Goal: Feedback & Contribution: Leave review/rating

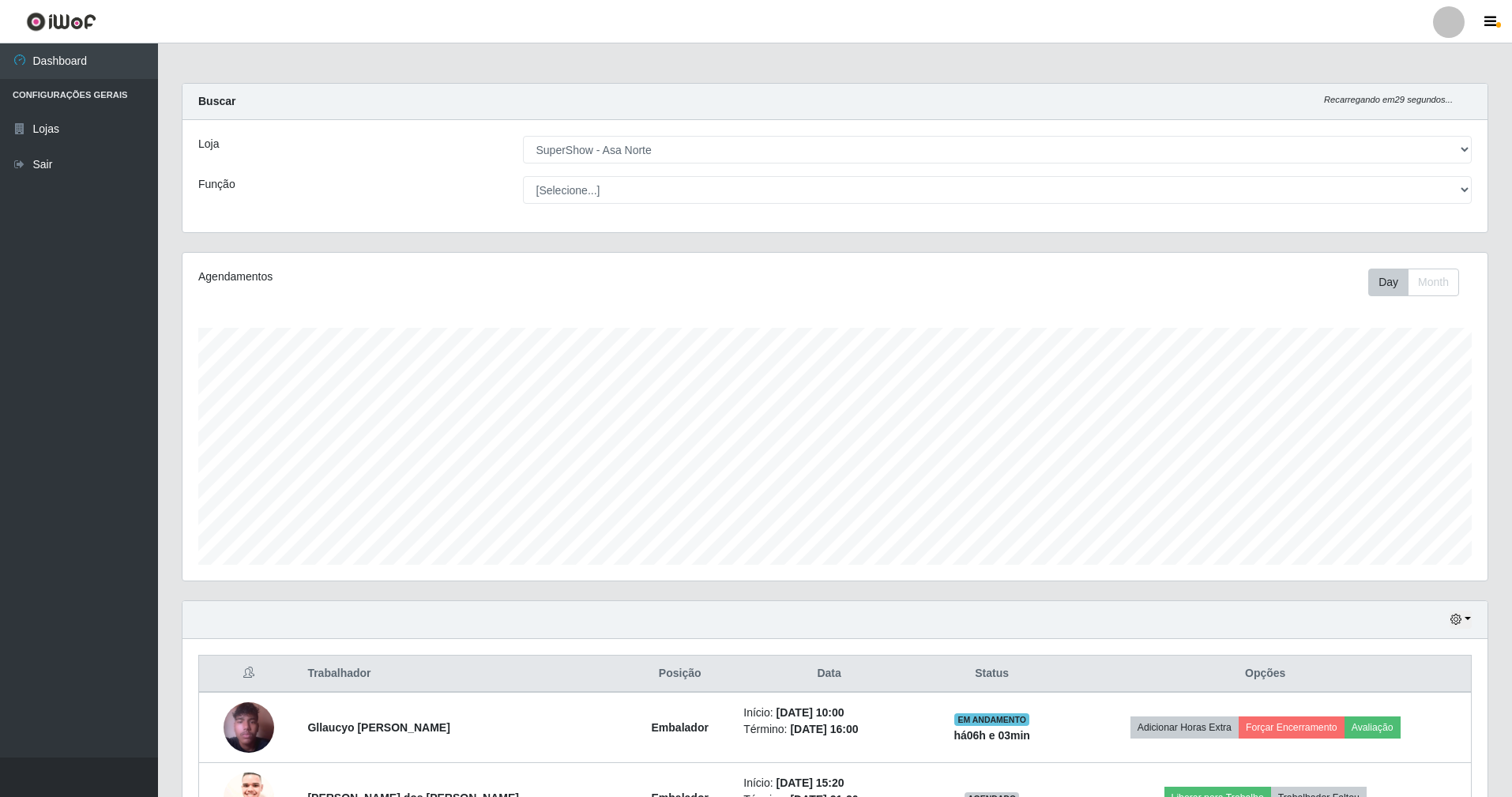
select select "71"
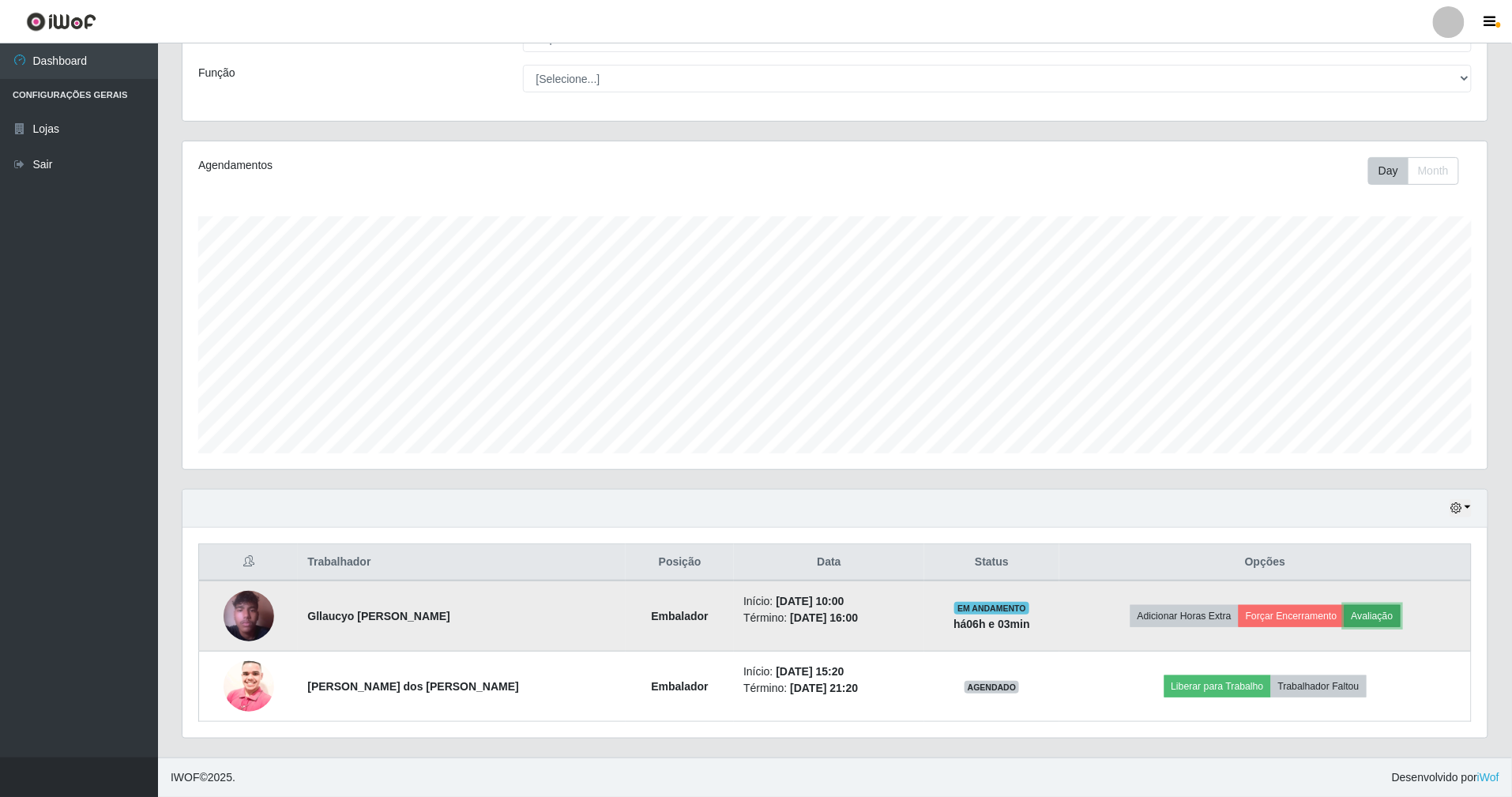
click at [1394, 613] on button "Avaliação" at bounding box center [1372, 616] width 56 height 22
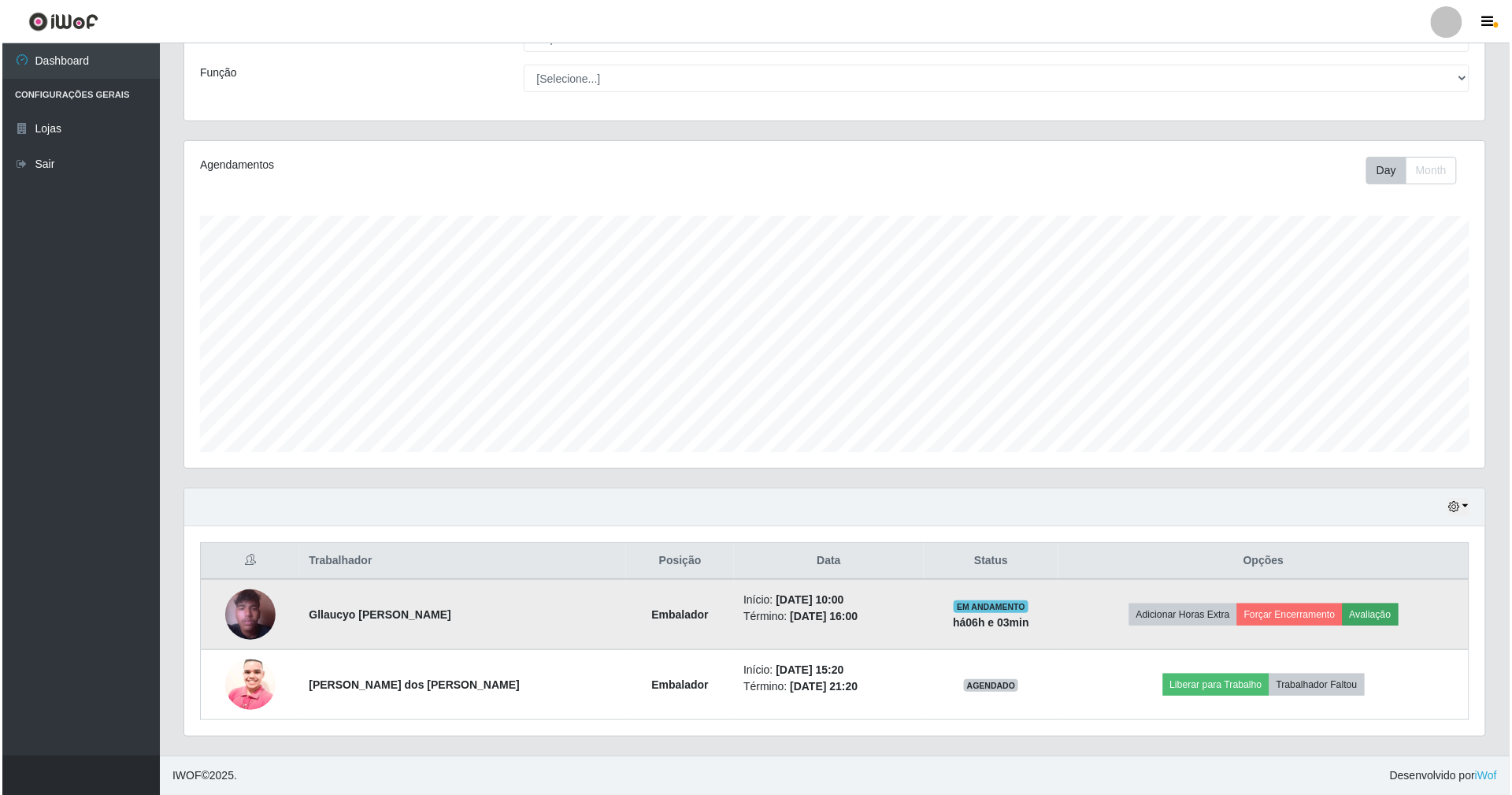
scroll to position [327, 1287]
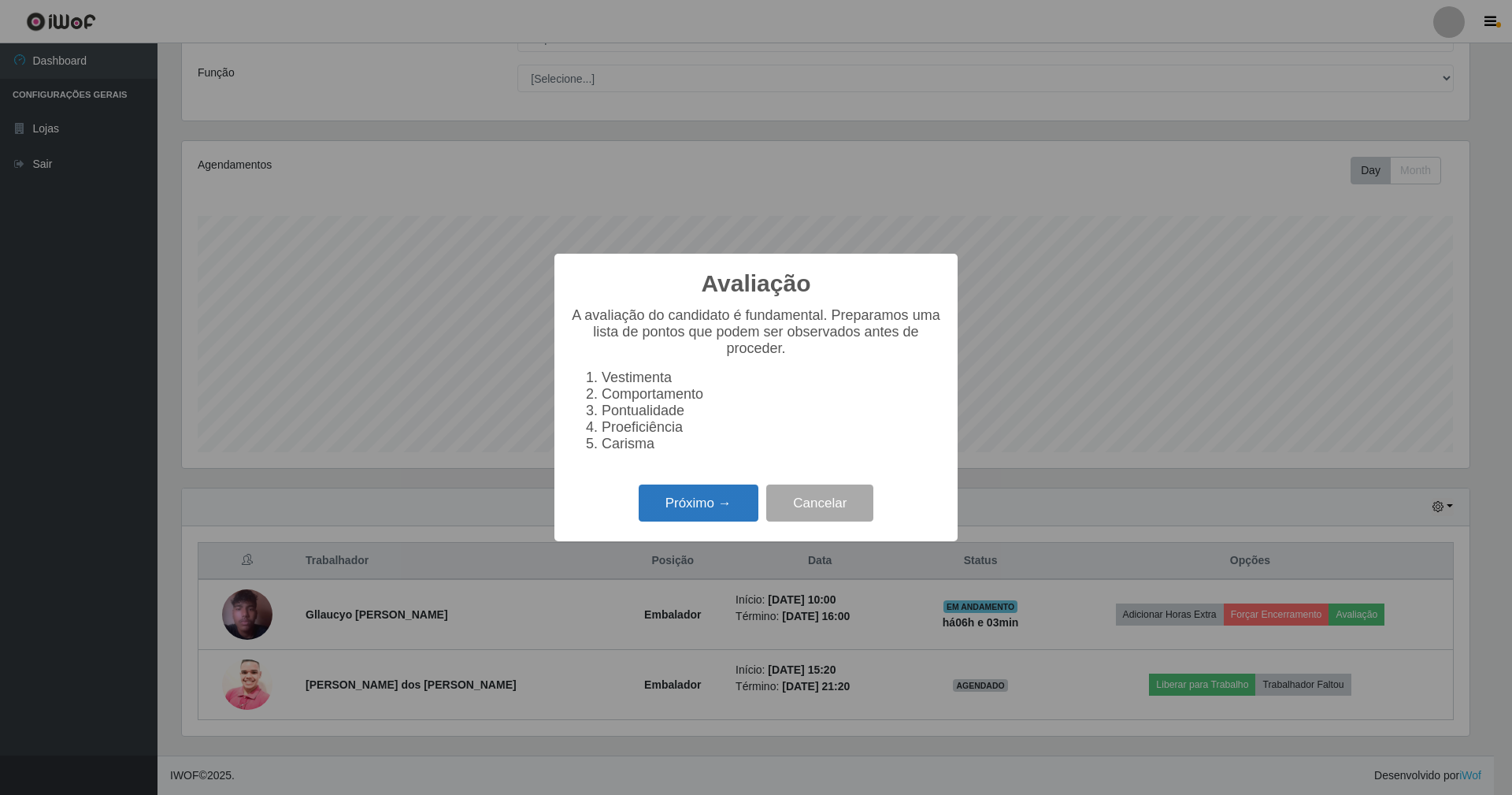
click at [719, 505] on button "Próximo →" at bounding box center [699, 503] width 120 height 37
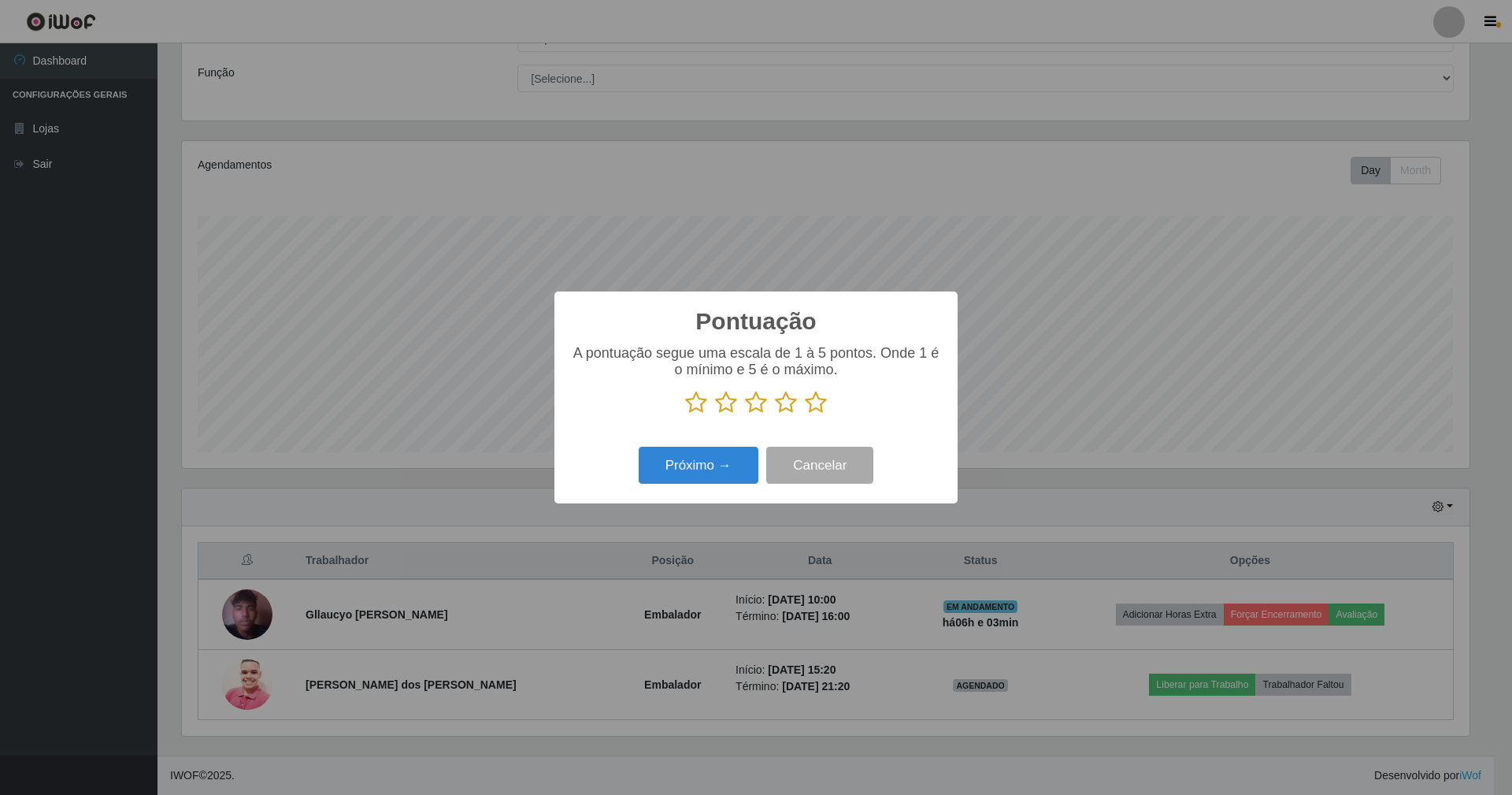
scroll to position [787431, 786286]
click at [818, 400] on icon at bounding box center [816, 403] width 22 height 24
click at [805, 414] on input "radio" at bounding box center [805, 414] width 0 height 0
click at [722, 482] on button "Próximo →" at bounding box center [699, 465] width 120 height 37
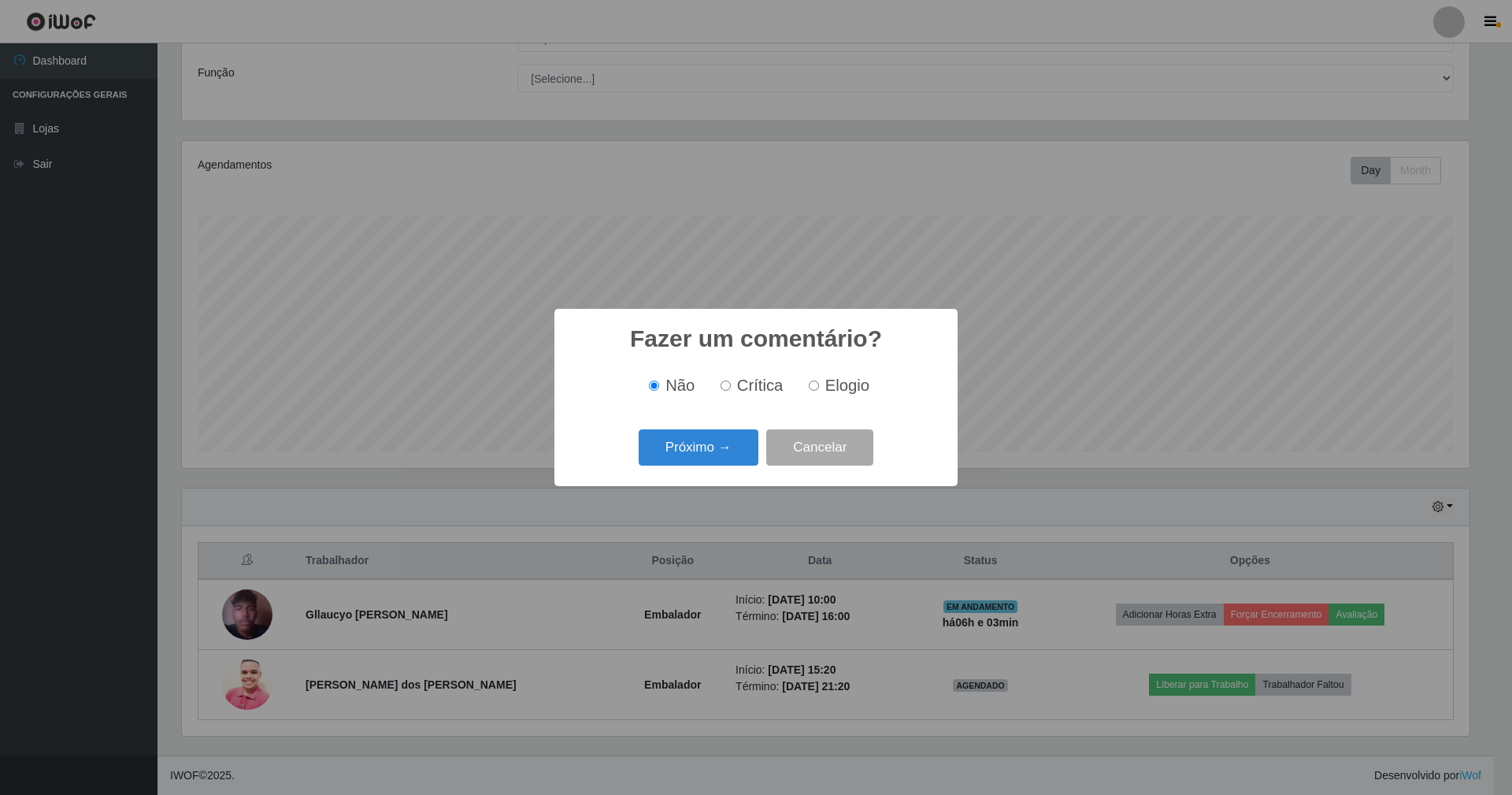
click at [811, 380] on label "Elogio" at bounding box center [835, 385] width 67 height 18
click at [811, 381] on input "Elogio" at bounding box center [814, 386] width 10 height 10
radio input "true"
click at [706, 457] on button "Próximo →" at bounding box center [699, 448] width 120 height 37
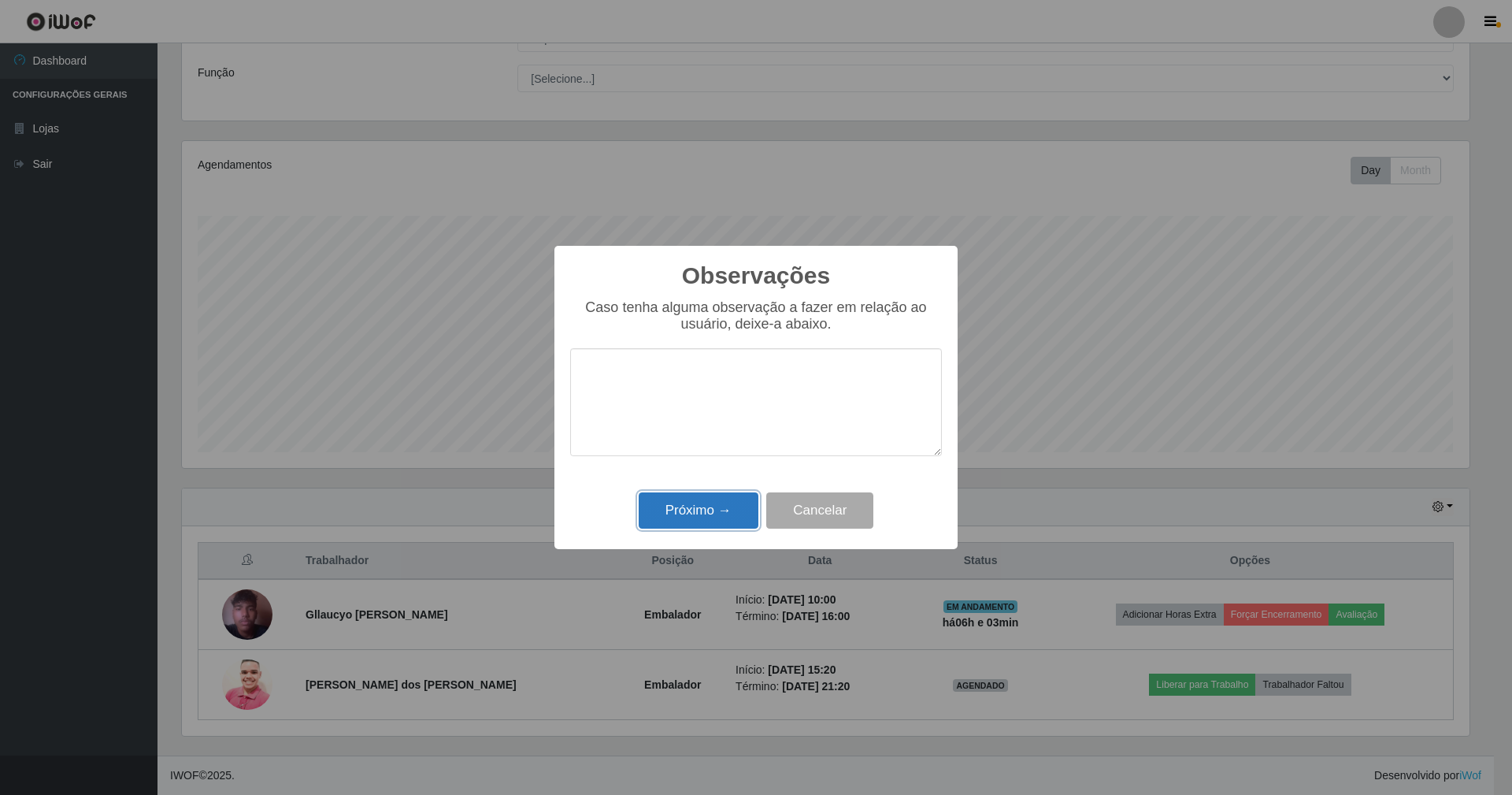
click at [709, 515] on button "Próximo →" at bounding box center [699, 511] width 120 height 37
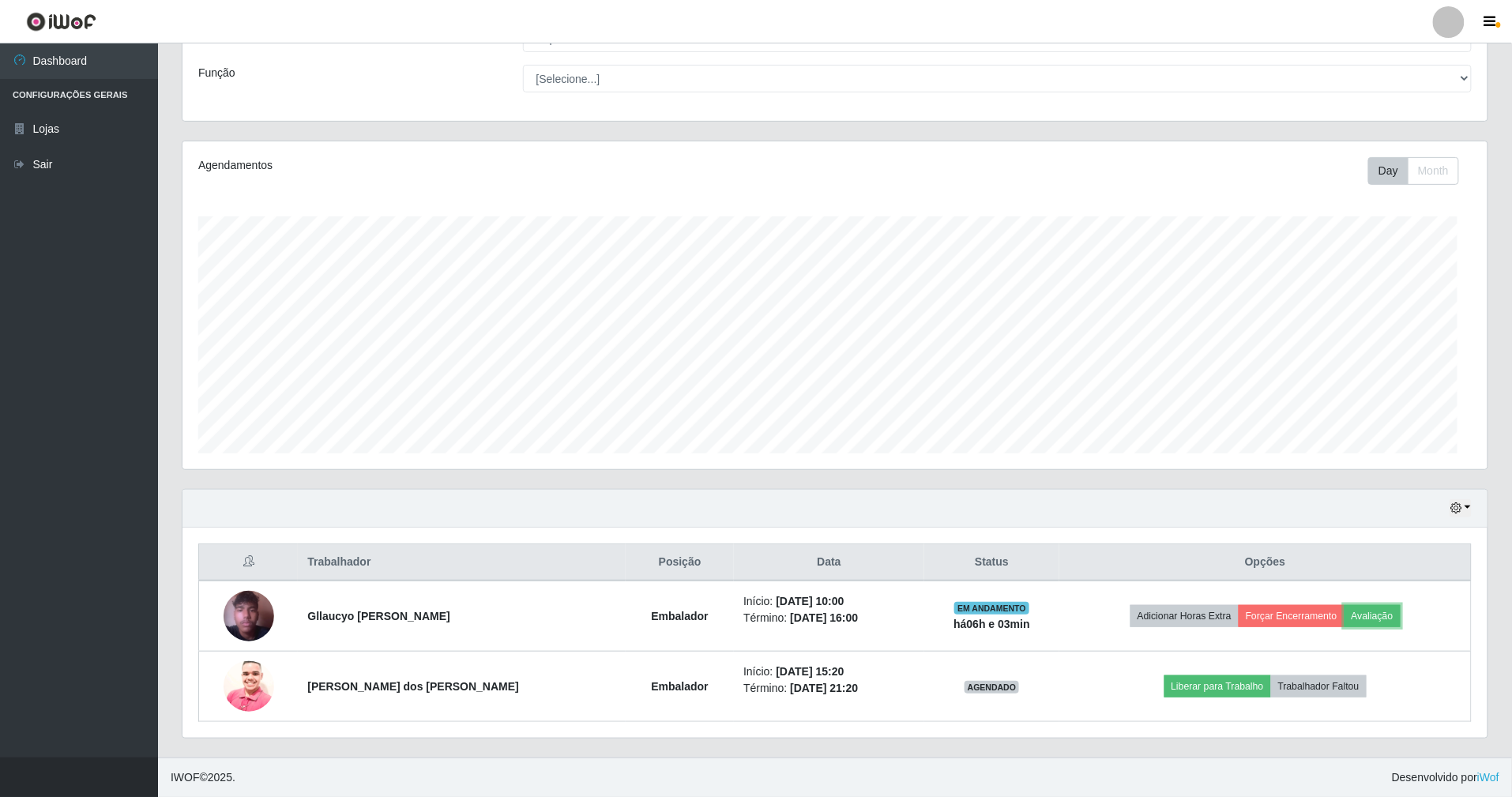
scroll to position [328, 1305]
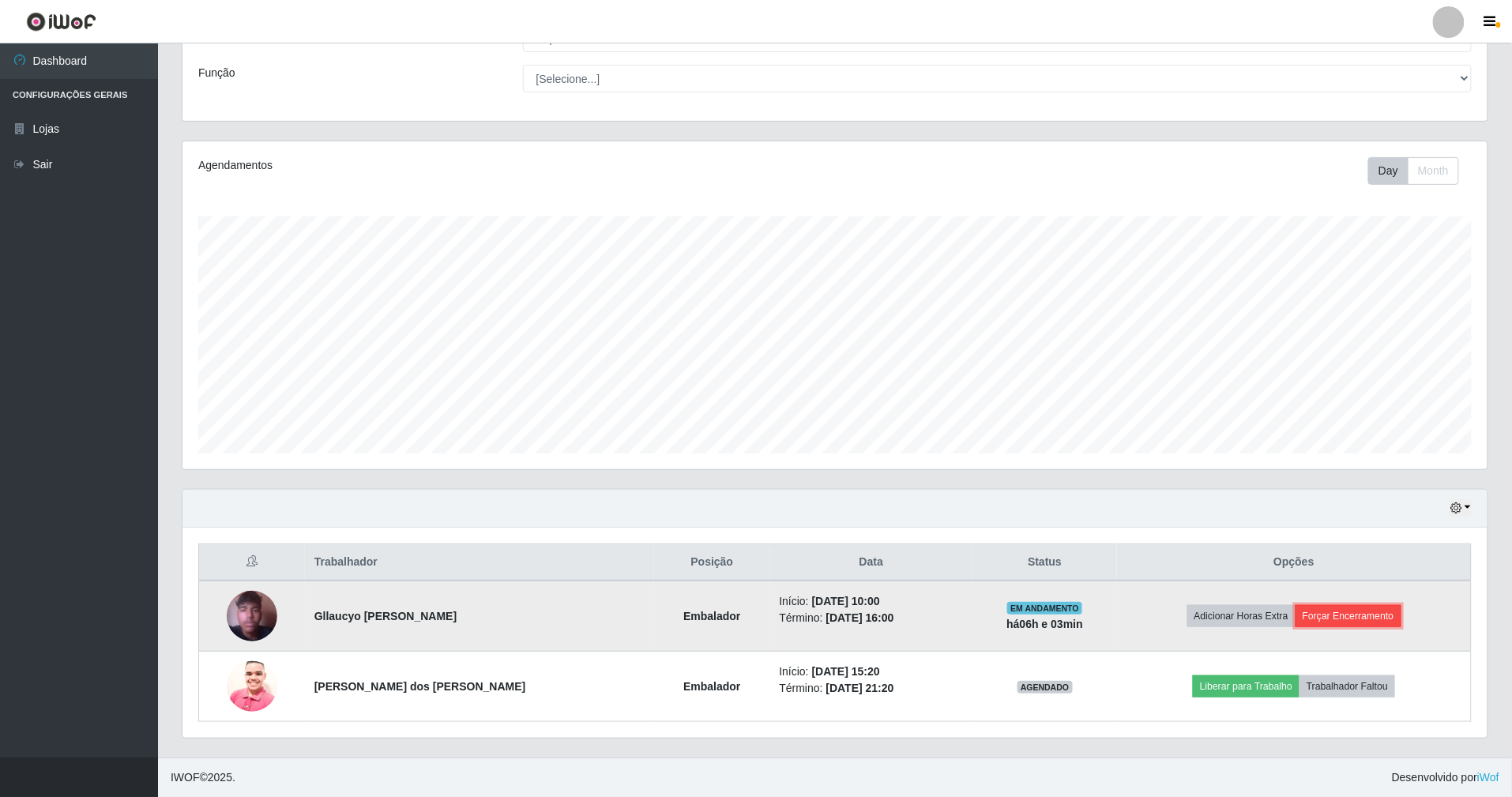
click at [1344, 614] on button "Forçar Encerramento" at bounding box center [1348, 616] width 106 height 22
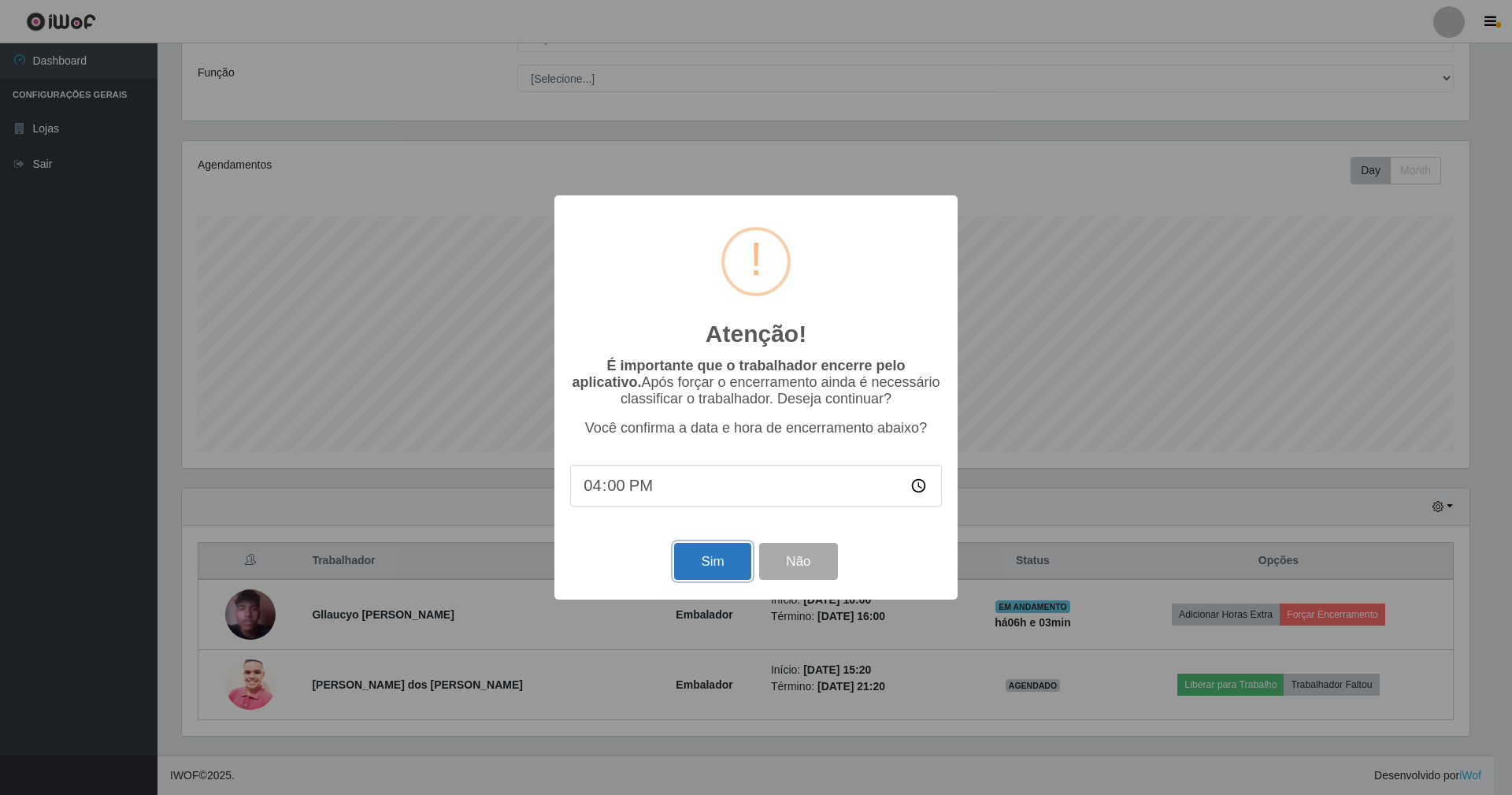
click at [698, 556] on button "Sim" at bounding box center [712, 561] width 77 height 37
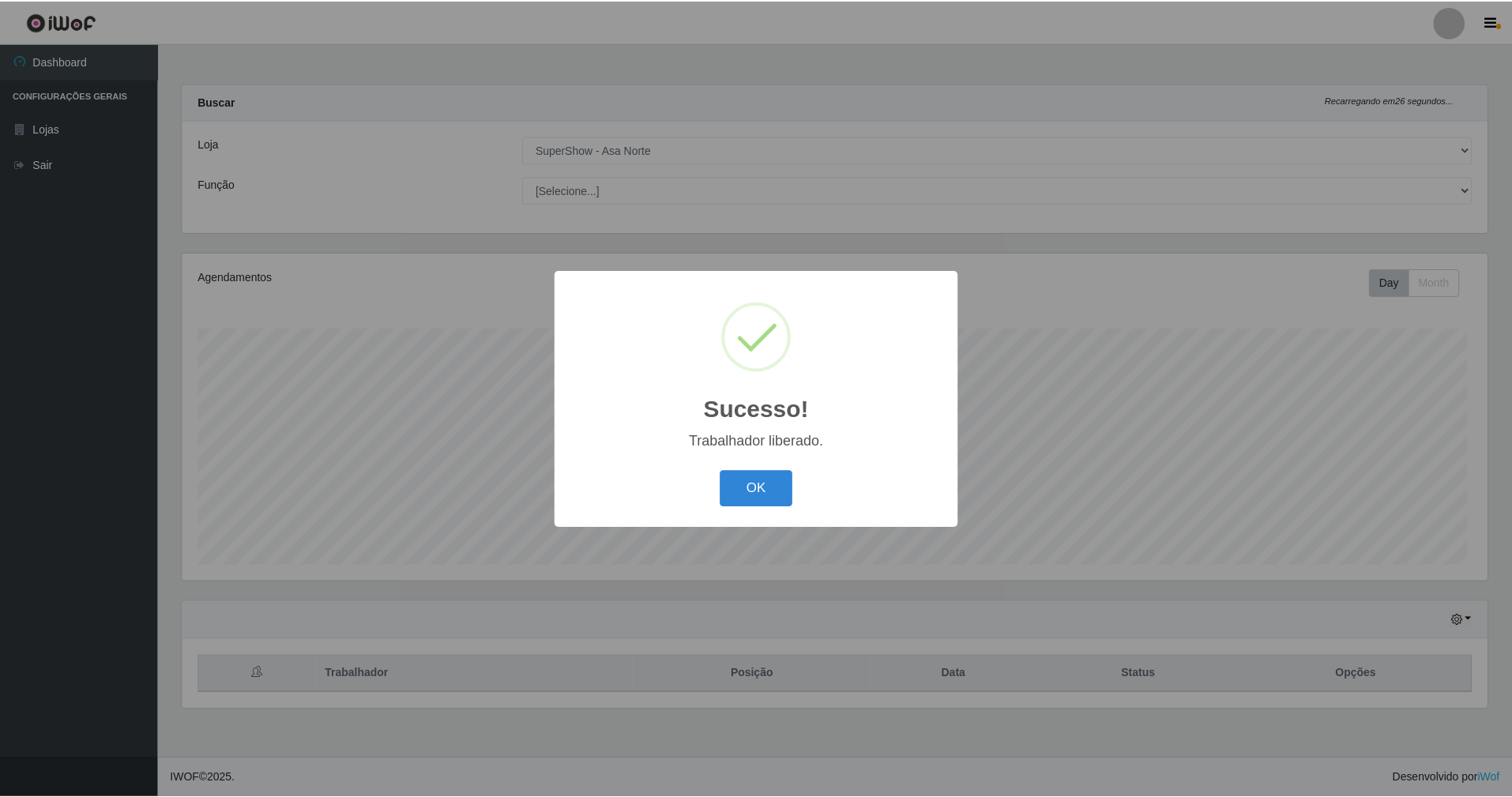
scroll to position [328, 1309]
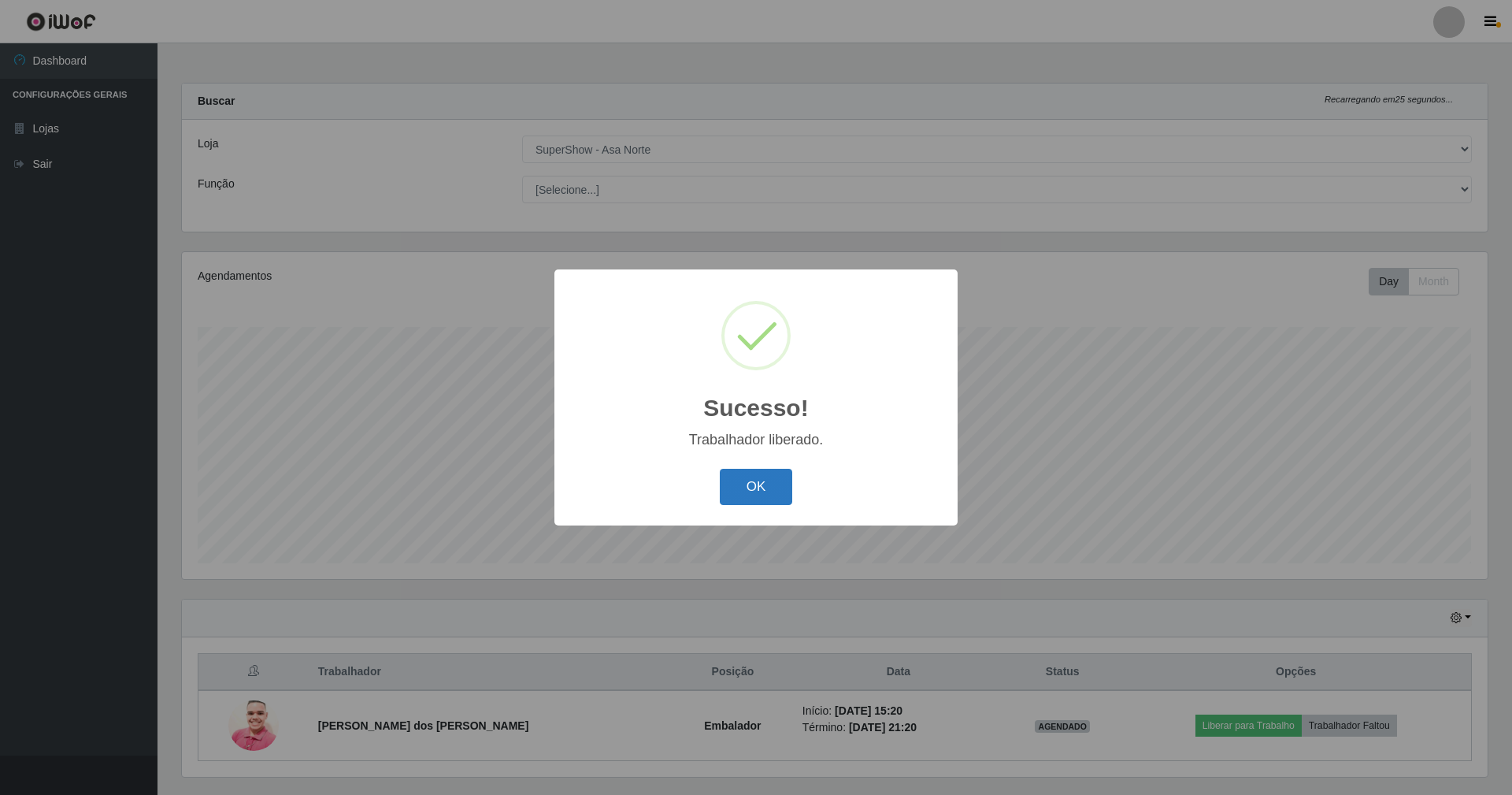
click at [775, 491] on button "OK" at bounding box center [756, 487] width 73 height 37
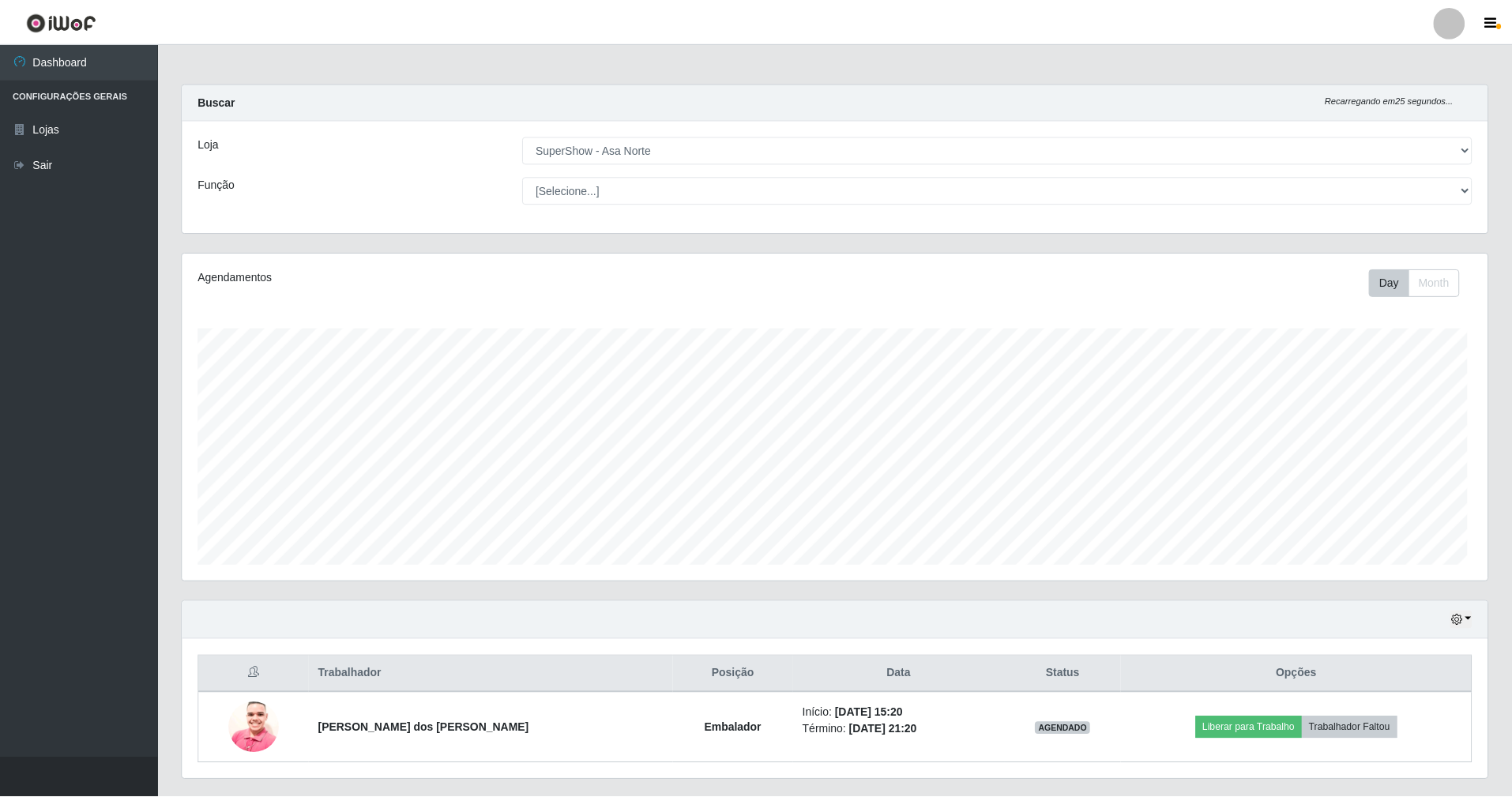
scroll to position [789412, 788472]
